Goal: Transaction & Acquisition: Purchase product/service

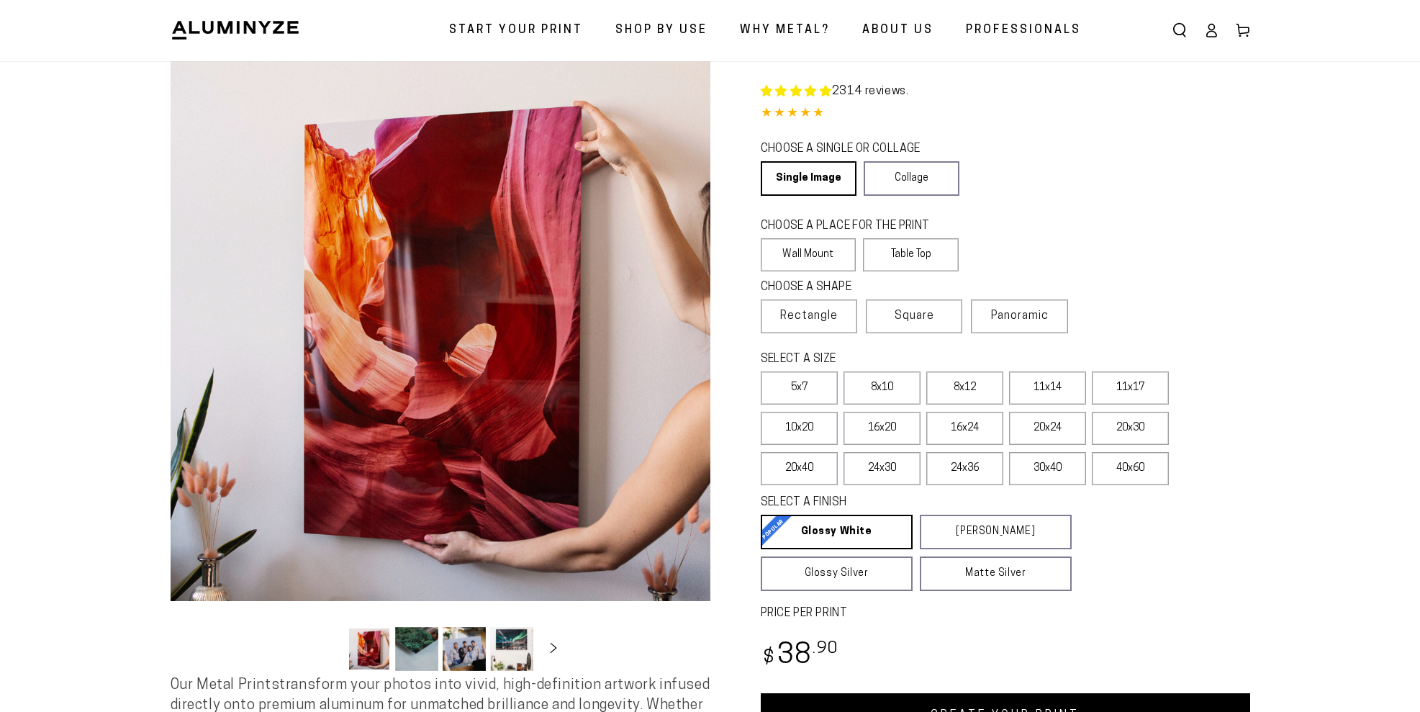
select select "**********"
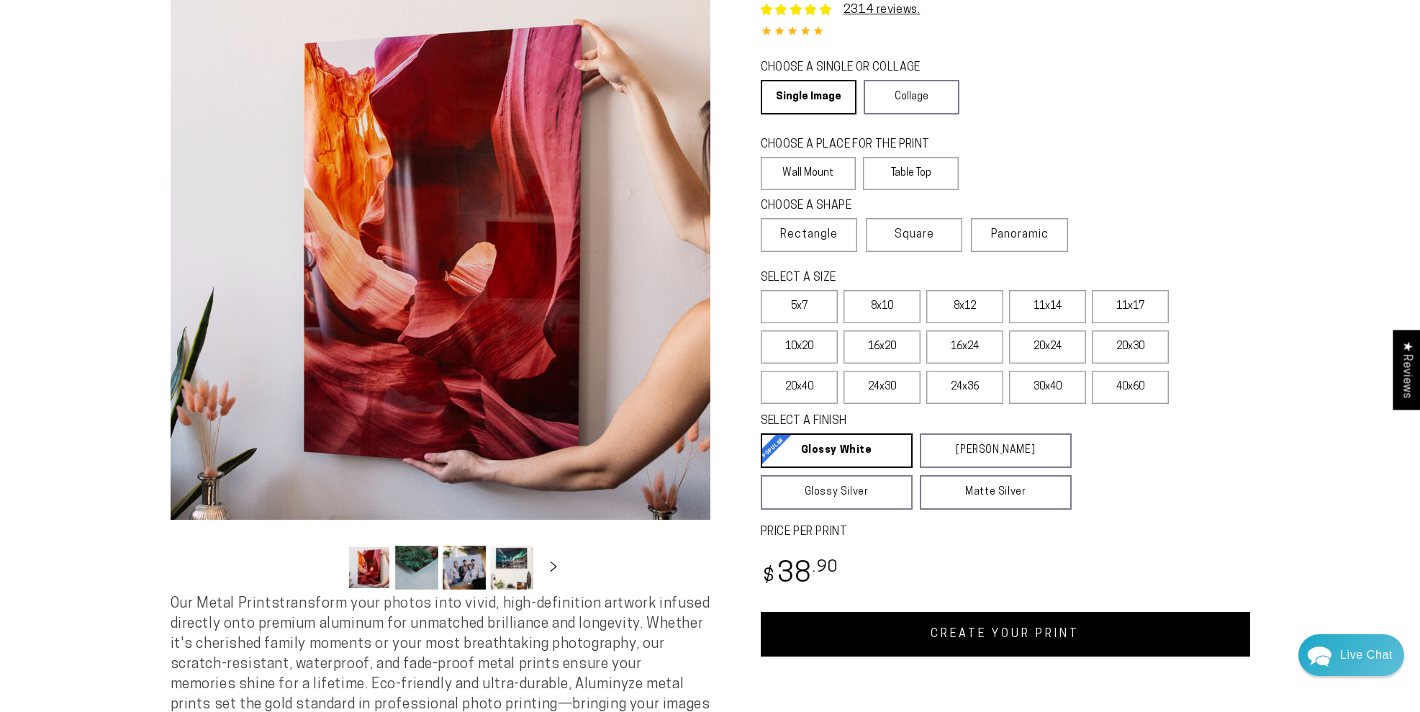
scroll to position [140, 0]
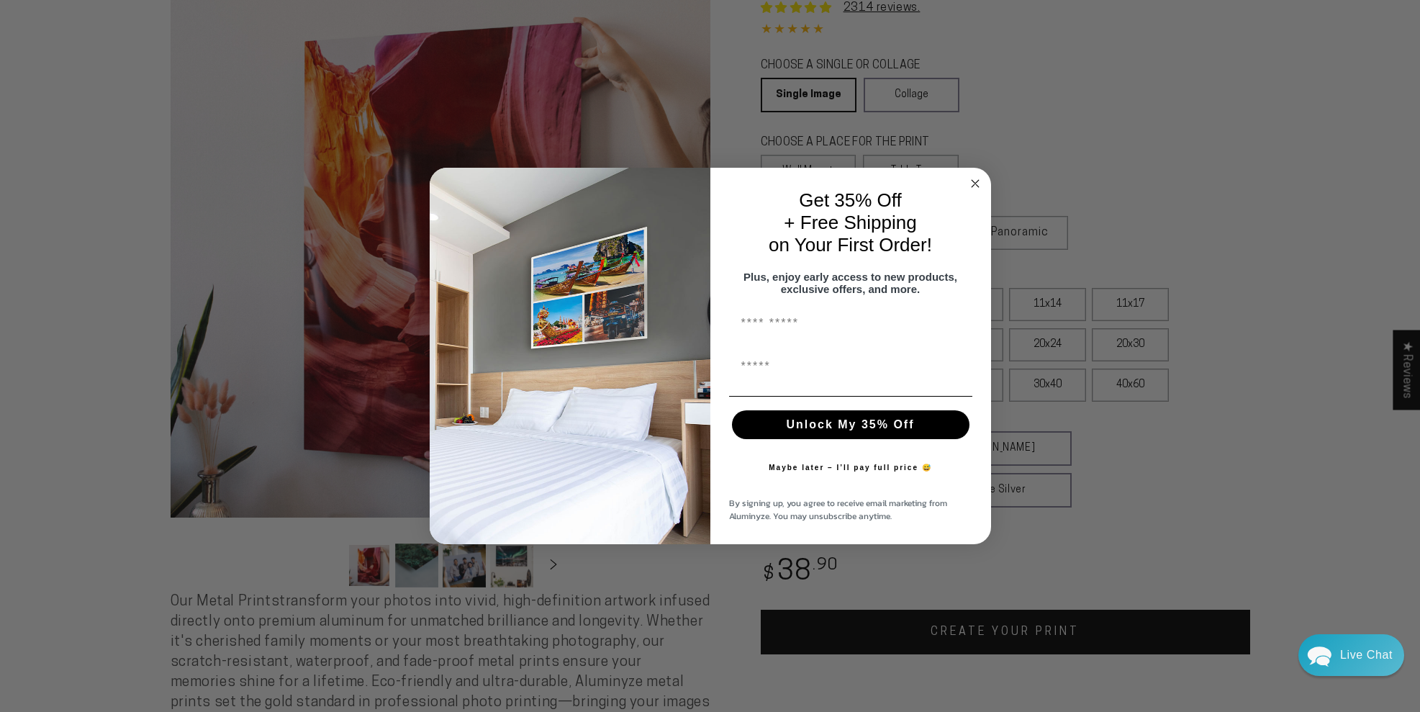
click at [974, 175] on circle "Close dialog" at bounding box center [975, 183] width 17 height 17
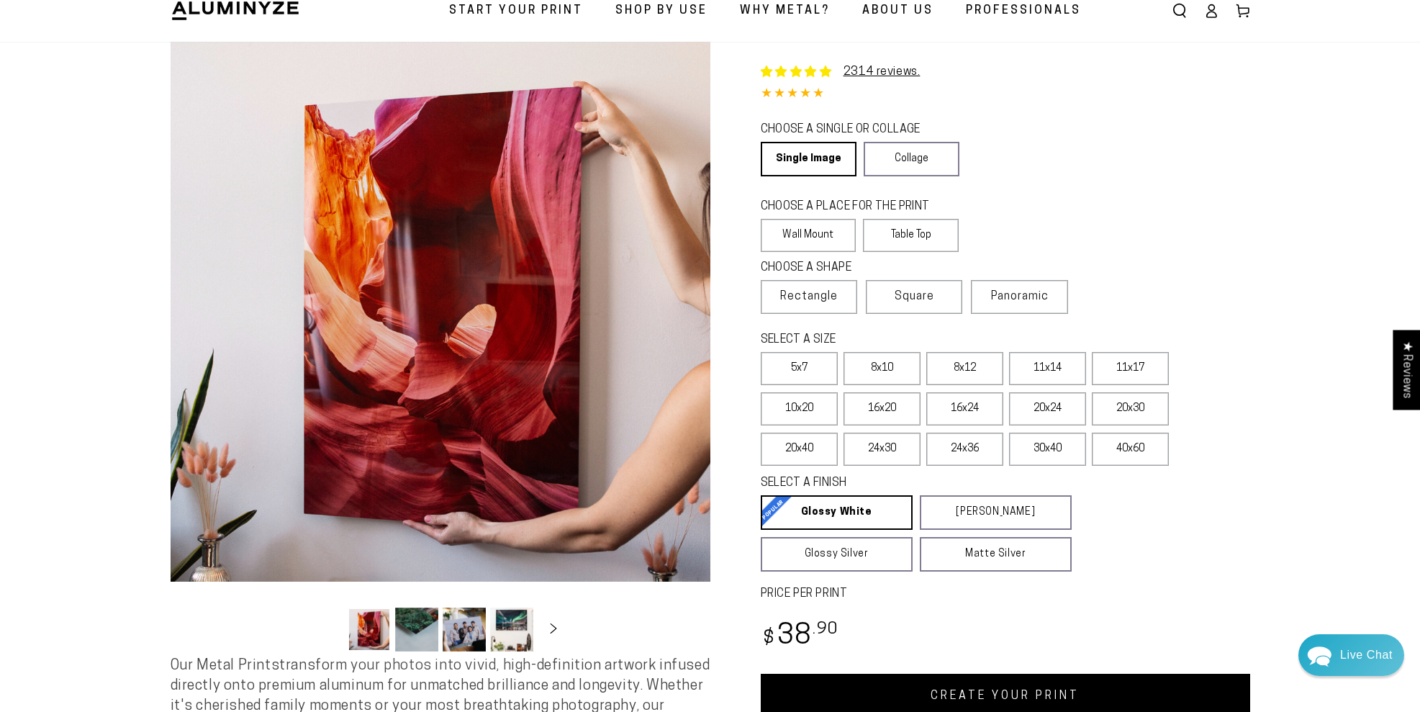
scroll to position [81, 0]
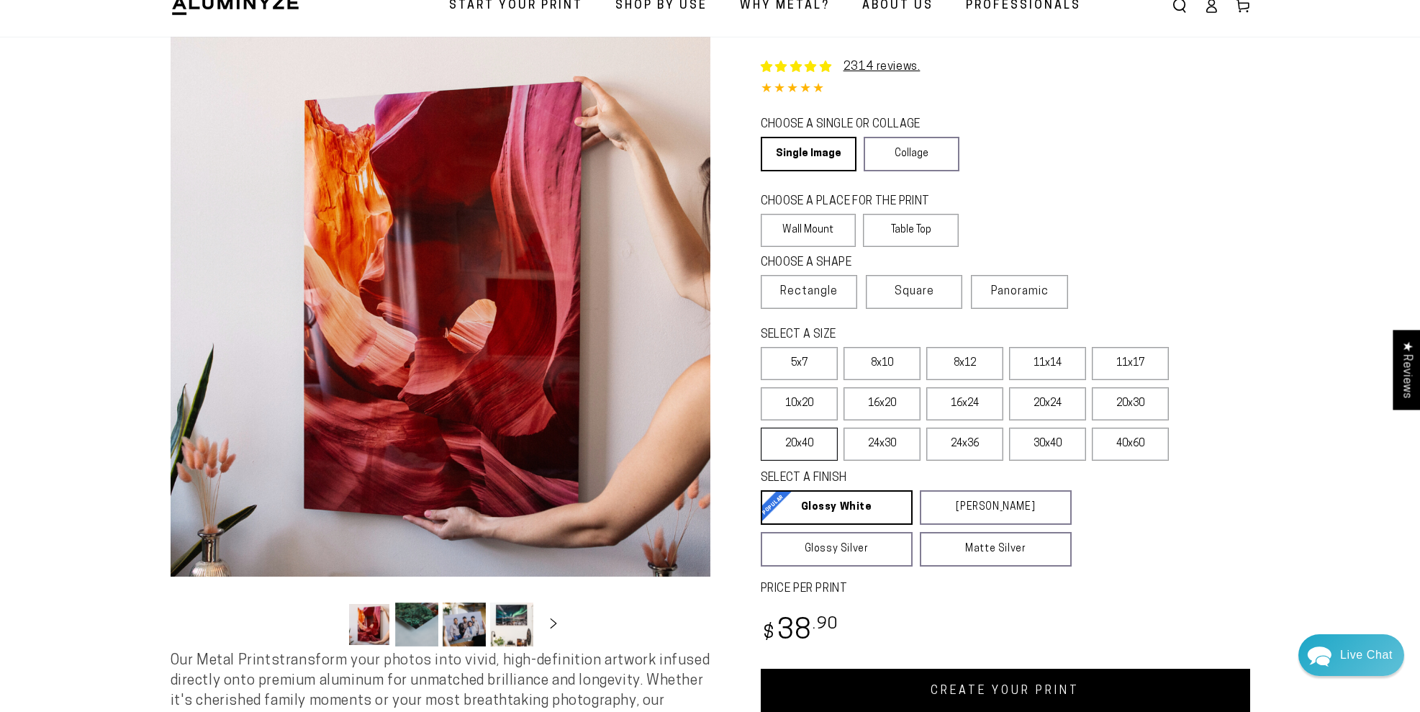
click at [815, 448] on label "20x40" at bounding box center [799, 444] width 77 height 33
click at [877, 448] on label "24x30" at bounding box center [882, 444] width 77 height 33
click at [966, 445] on label "24x36" at bounding box center [964, 444] width 77 height 33
click at [871, 448] on label "24x30" at bounding box center [882, 444] width 77 height 33
click at [1124, 403] on label "20x30" at bounding box center [1130, 403] width 77 height 33
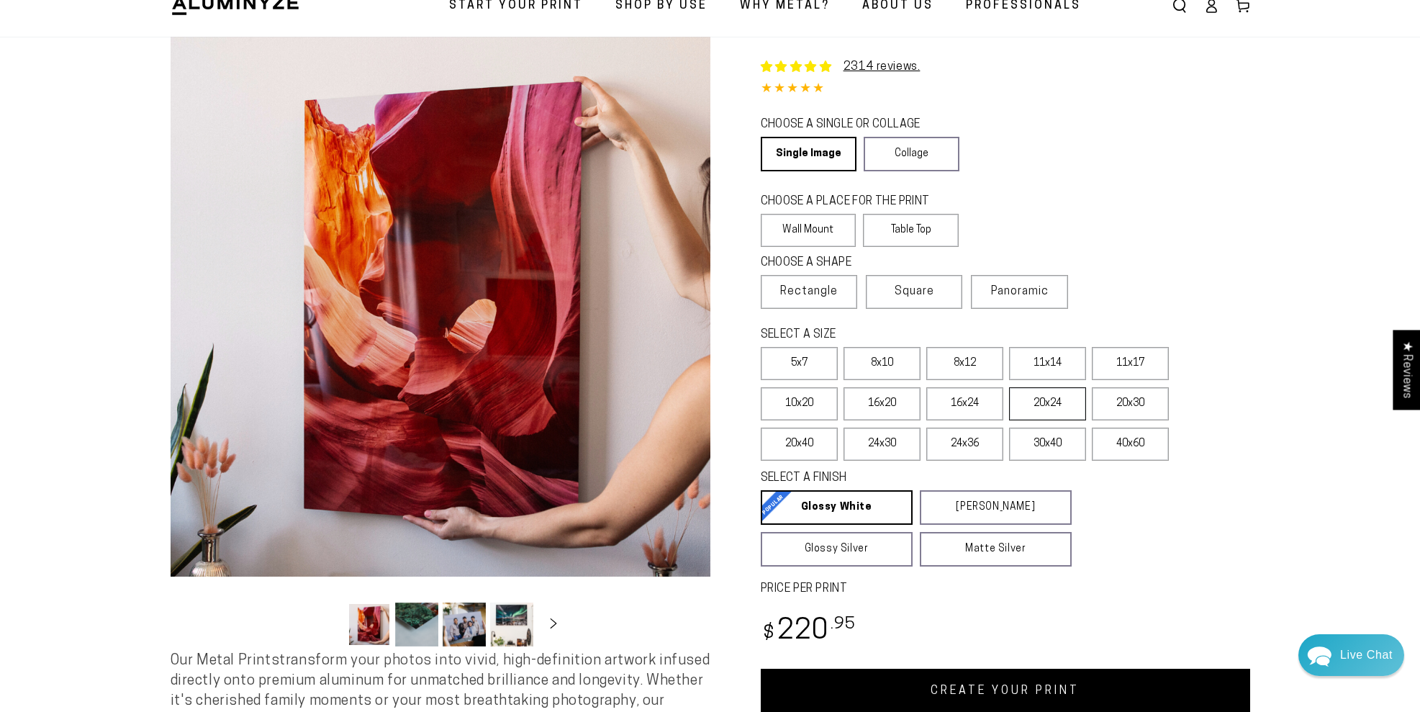
click at [1047, 400] on label "20x24" at bounding box center [1047, 403] width 77 height 33
